Goal: Navigation & Orientation: Find specific page/section

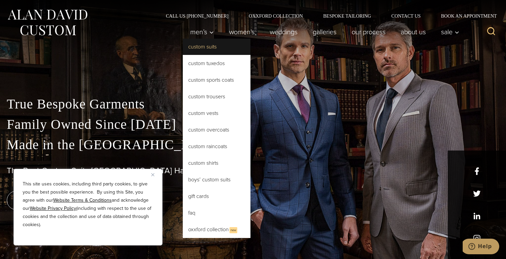
click at [206, 45] on link "Custom Suits" at bounding box center [217, 47] width 68 height 16
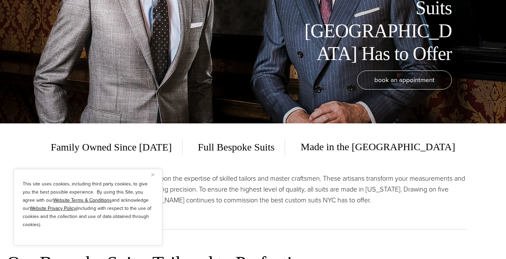
scroll to position [203, 0]
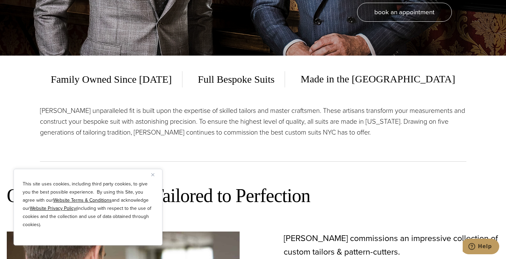
click at [152, 174] on img "Close" at bounding box center [152, 174] width 3 height 3
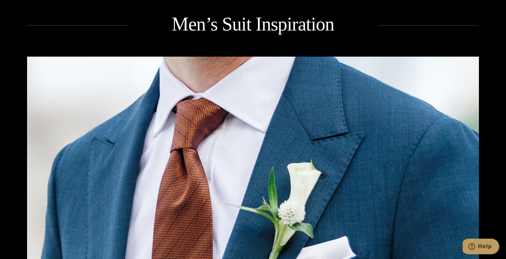
scroll to position [0, 0]
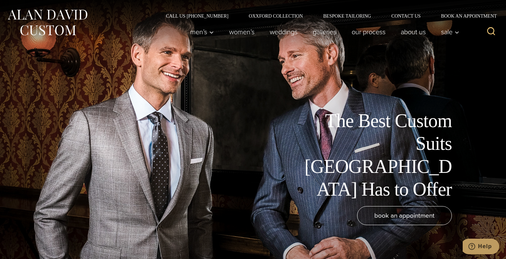
drag, startPoint x: 130, startPoint y: 200, endPoint x: 117, endPoint y: 74, distance: 126.6
click at [385, 32] on link "Our Process" at bounding box center [368, 32] width 49 height 14
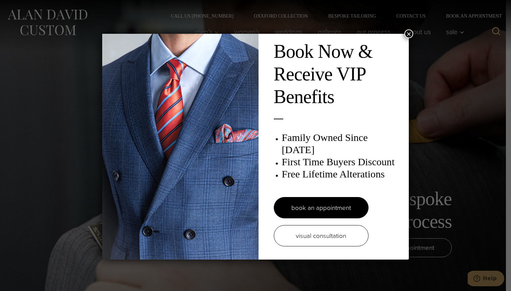
drag, startPoint x: 406, startPoint y: 32, endPoint x: 403, endPoint y: 35, distance: 3.9
click at [406, 32] on button "×" at bounding box center [409, 33] width 9 height 9
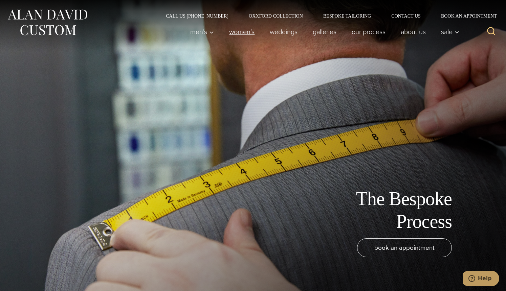
click at [233, 31] on link "Women’s" at bounding box center [242, 32] width 41 height 14
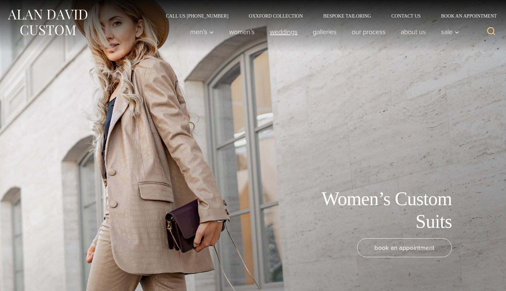
click at [289, 30] on link "weddings" at bounding box center [283, 32] width 43 height 14
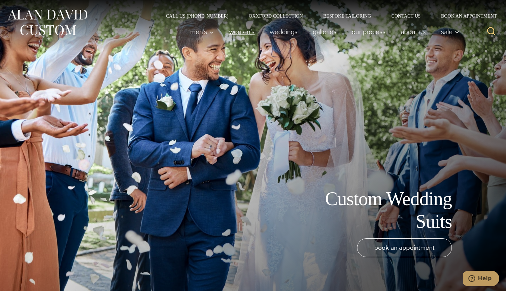
click at [239, 34] on link "Women’s" at bounding box center [242, 32] width 41 height 14
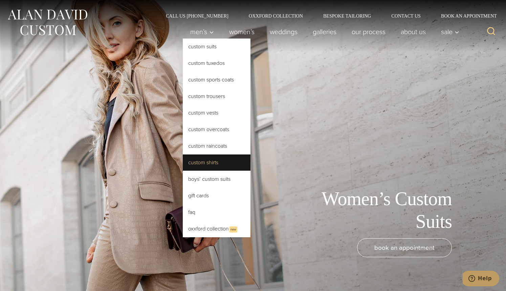
click at [211, 158] on link "Custom Shirts" at bounding box center [217, 163] width 68 height 16
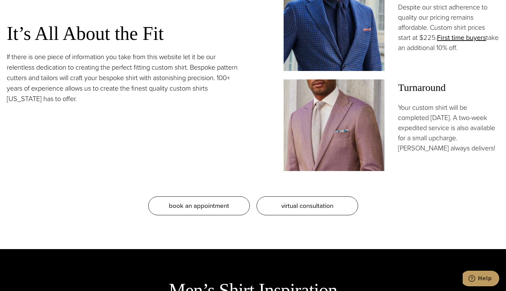
scroll to position [575, 0]
